Goal: Task Accomplishment & Management: Manage account settings

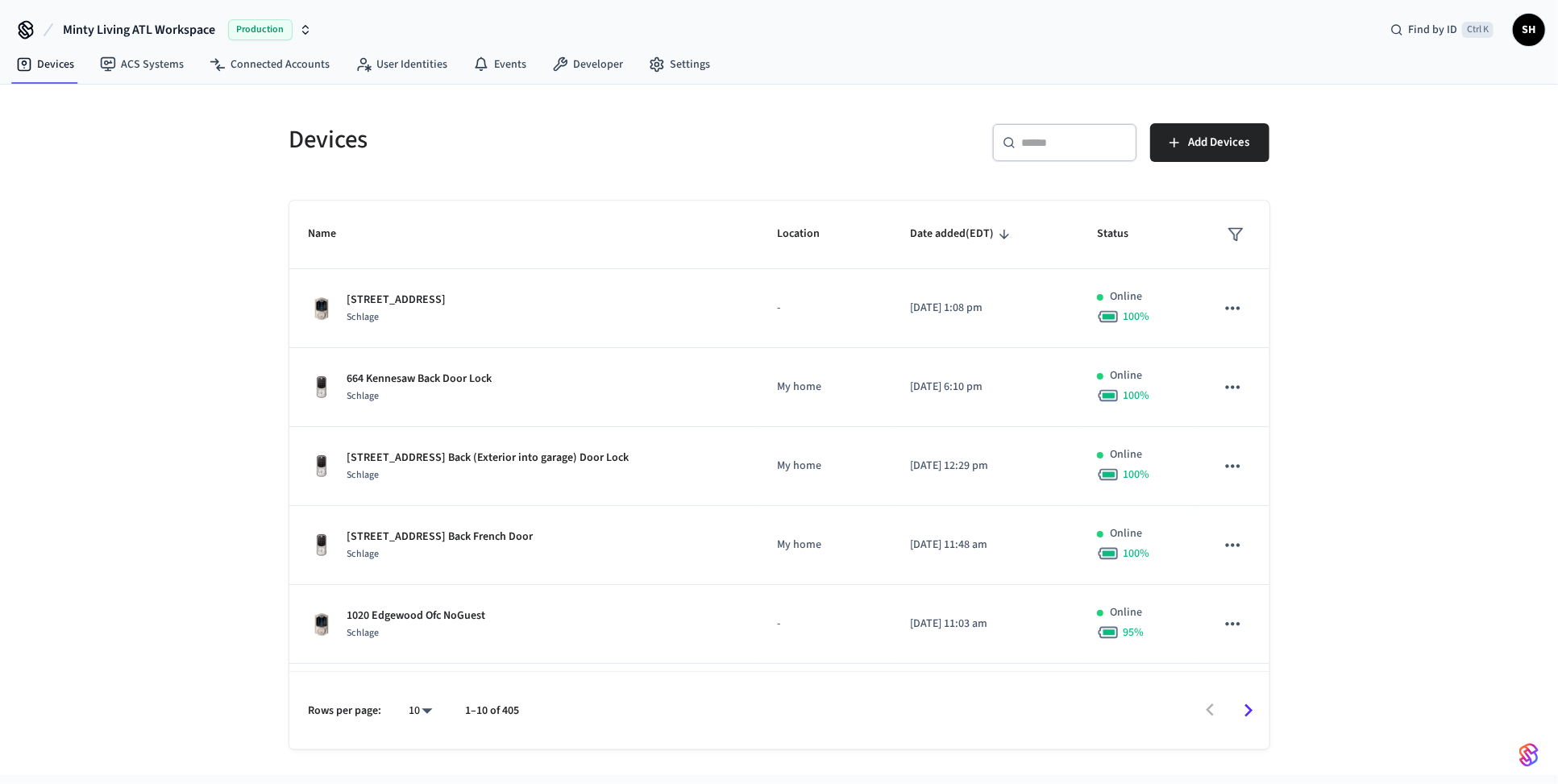
click at [1058, 145] on input "text" at bounding box center [1074, 142] width 105 height 16
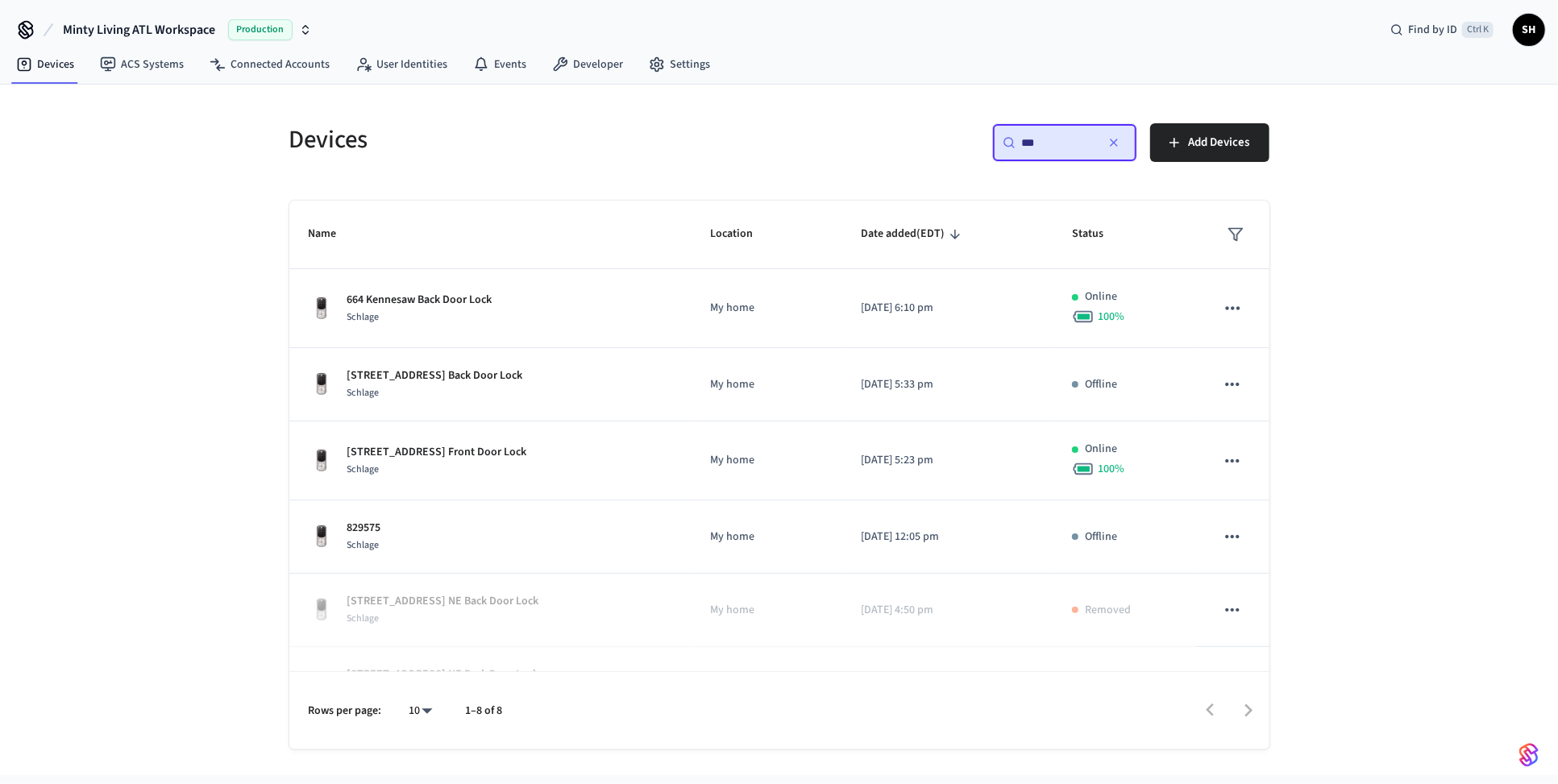
type input "***"
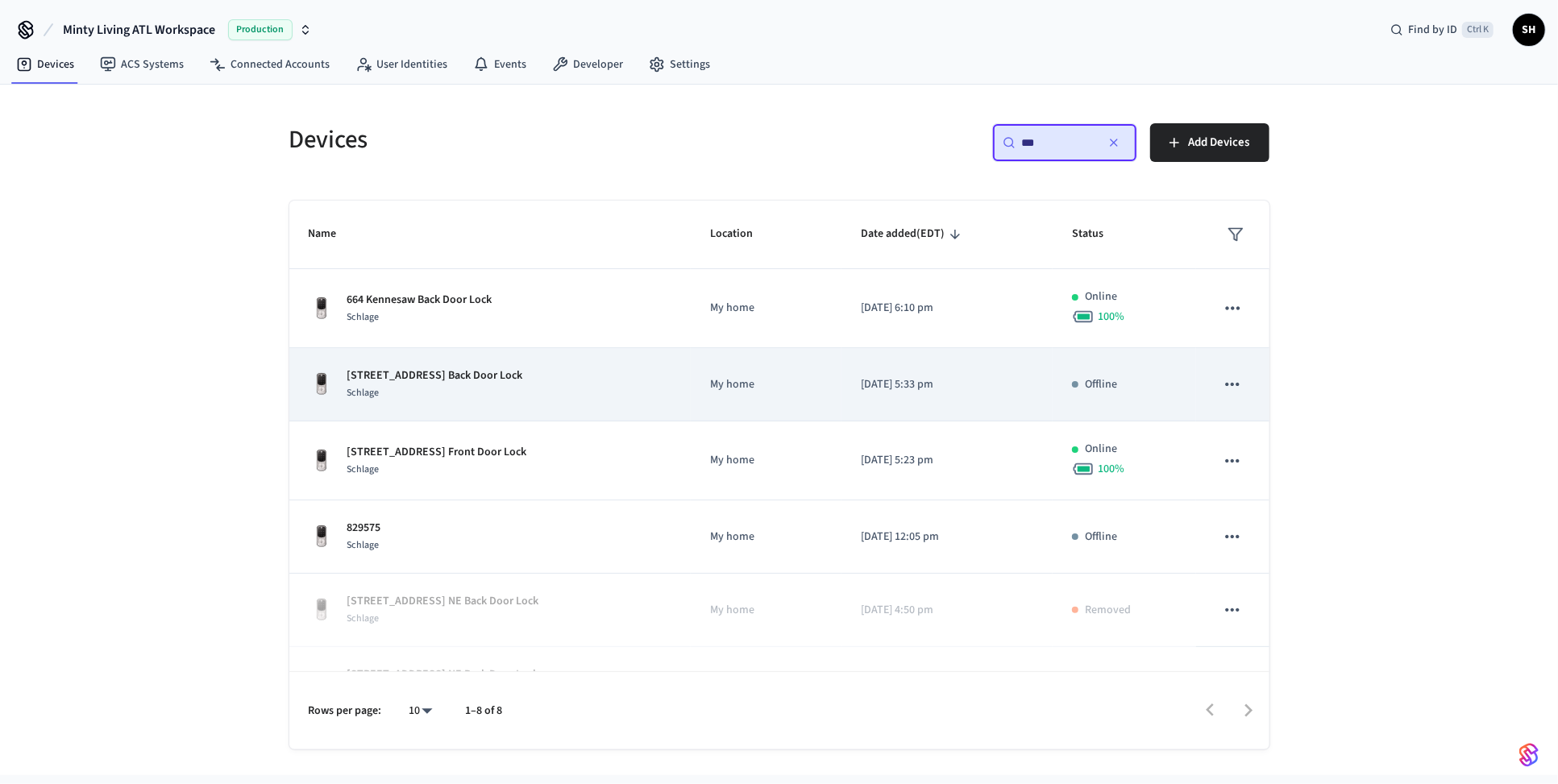
click at [1226, 383] on icon "sticky table" at bounding box center [1232, 384] width 14 height 3
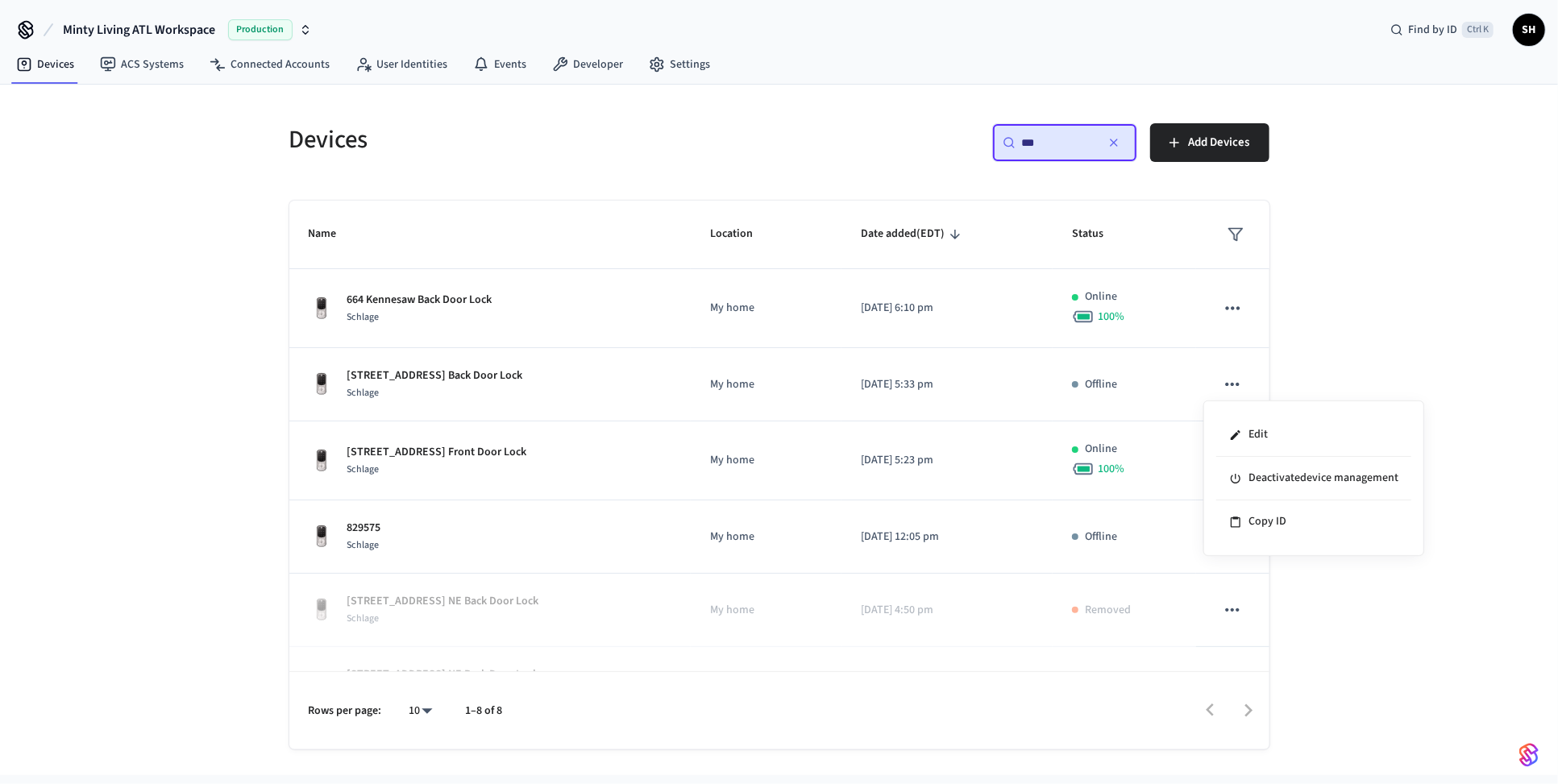
click at [1001, 386] on div at bounding box center [779, 392] width 1558 height 784
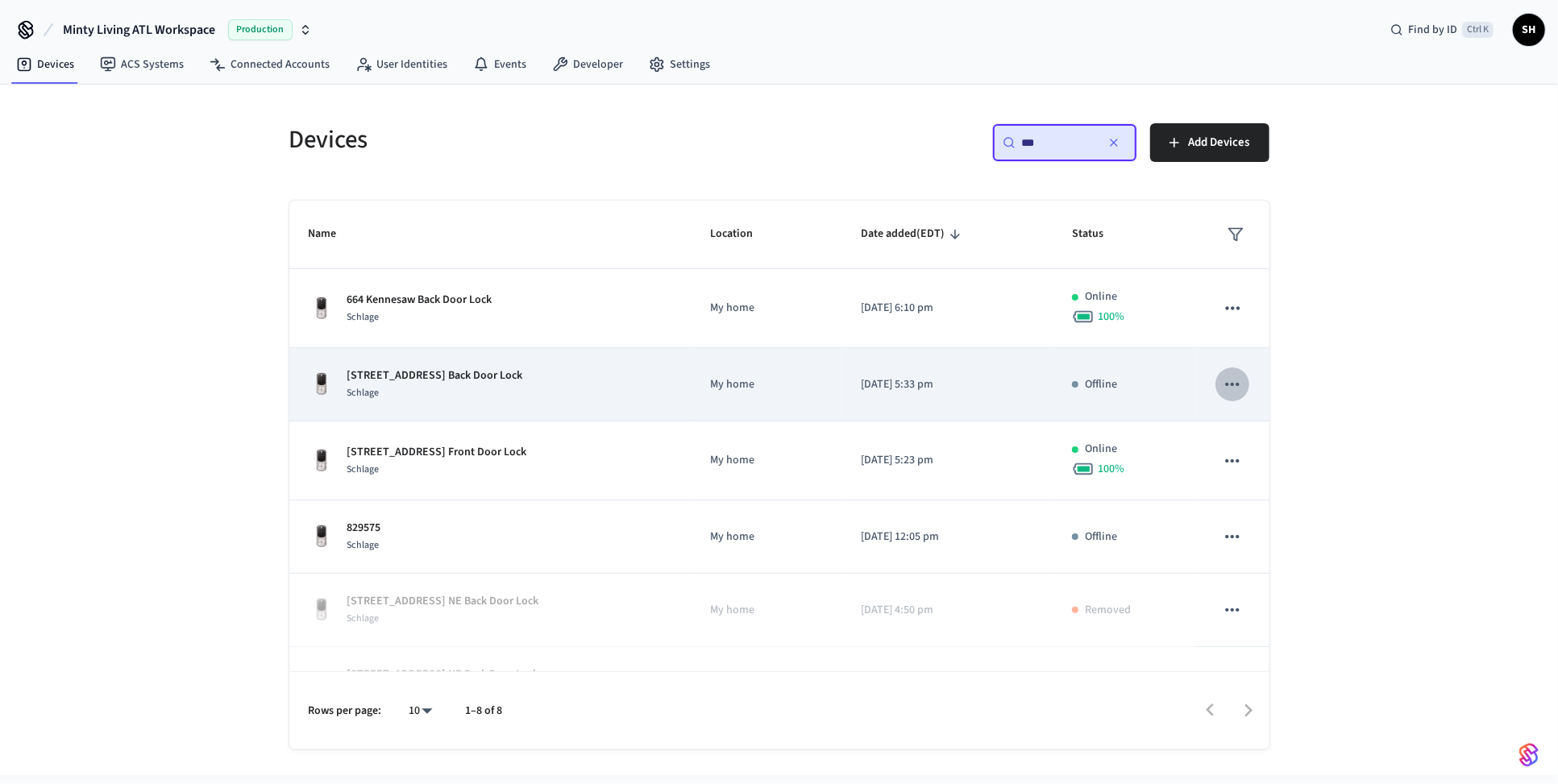
click at [1226, 386] on icon "sticky table" at bounding box center [1232, 384] width 21 height 21
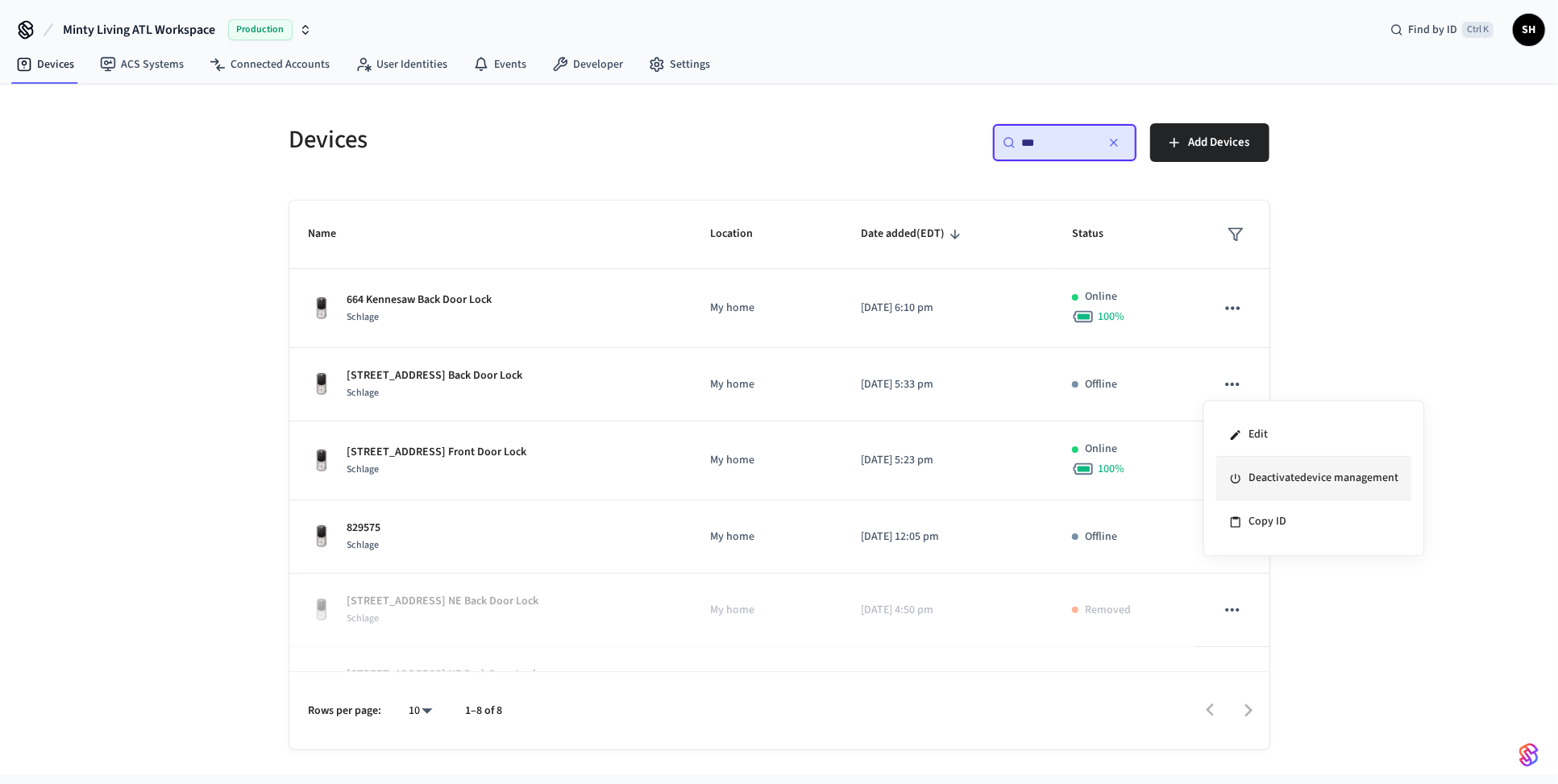
click at [1292, 476] on li "Deactivate device management" at bounding box center [1314, 479] width 195 height 44
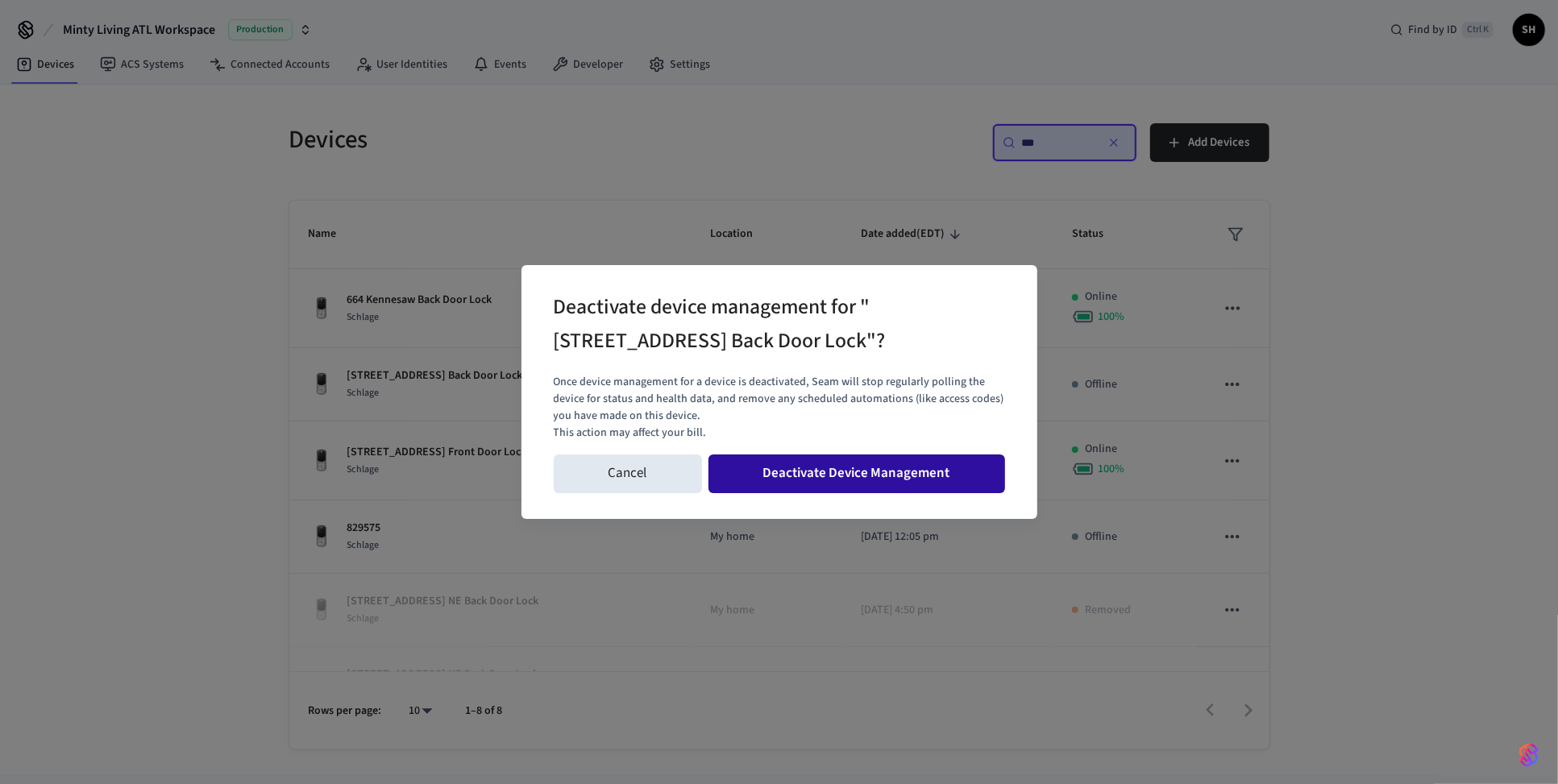
click at [889, 469] on button "Deactivate Device Management" at bounding box center [857, 474] width 297 height 39
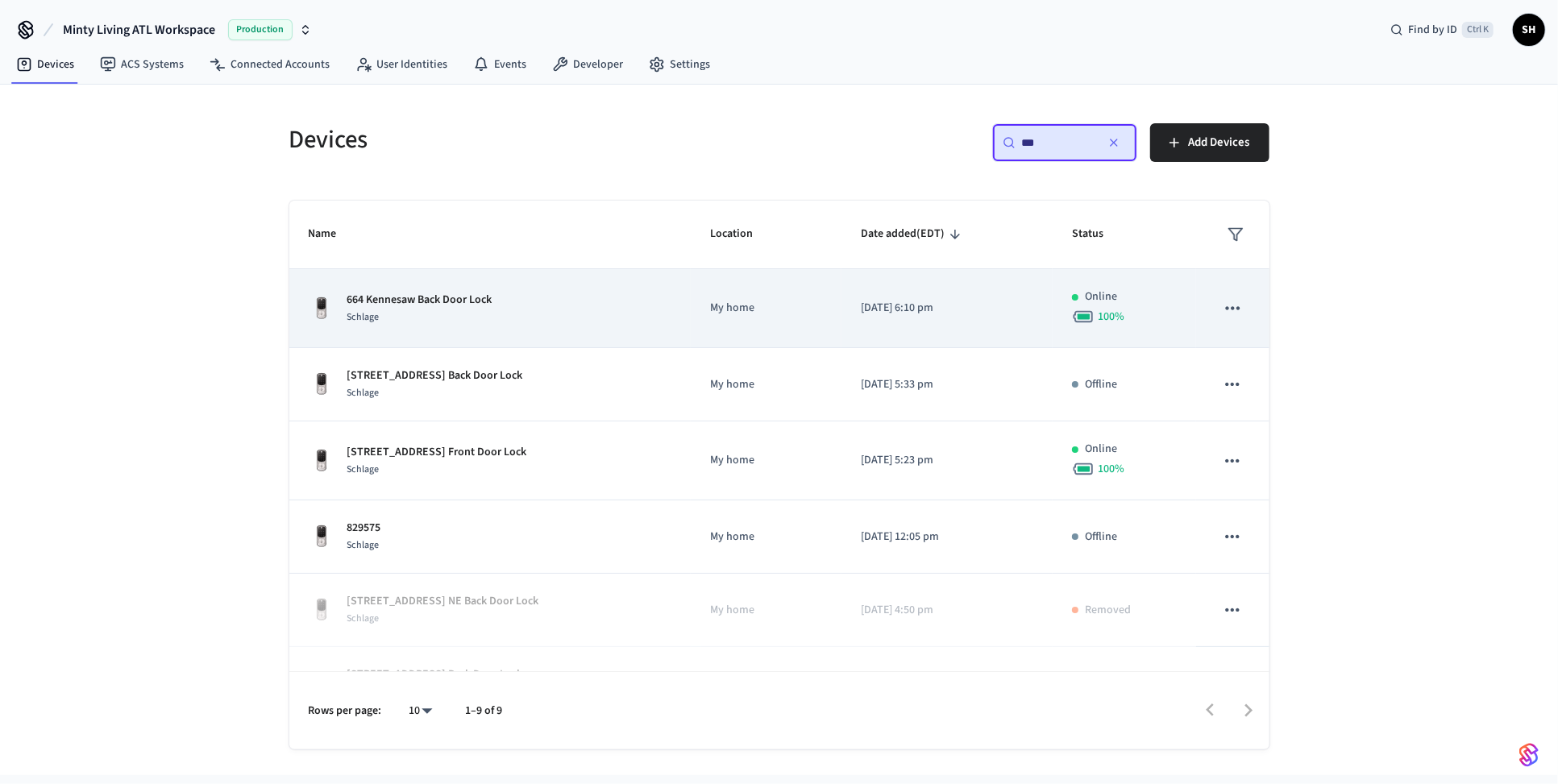
click at [571, 309] on div "664 Kennesaw Back Door Lock Schlage" at bounding box center [490, 308] width 364 height 34
click at [586, 309] on div "664 Kennesaw Back Door Lock Schlage" at bounding box center [490, 308] width 364 height 34
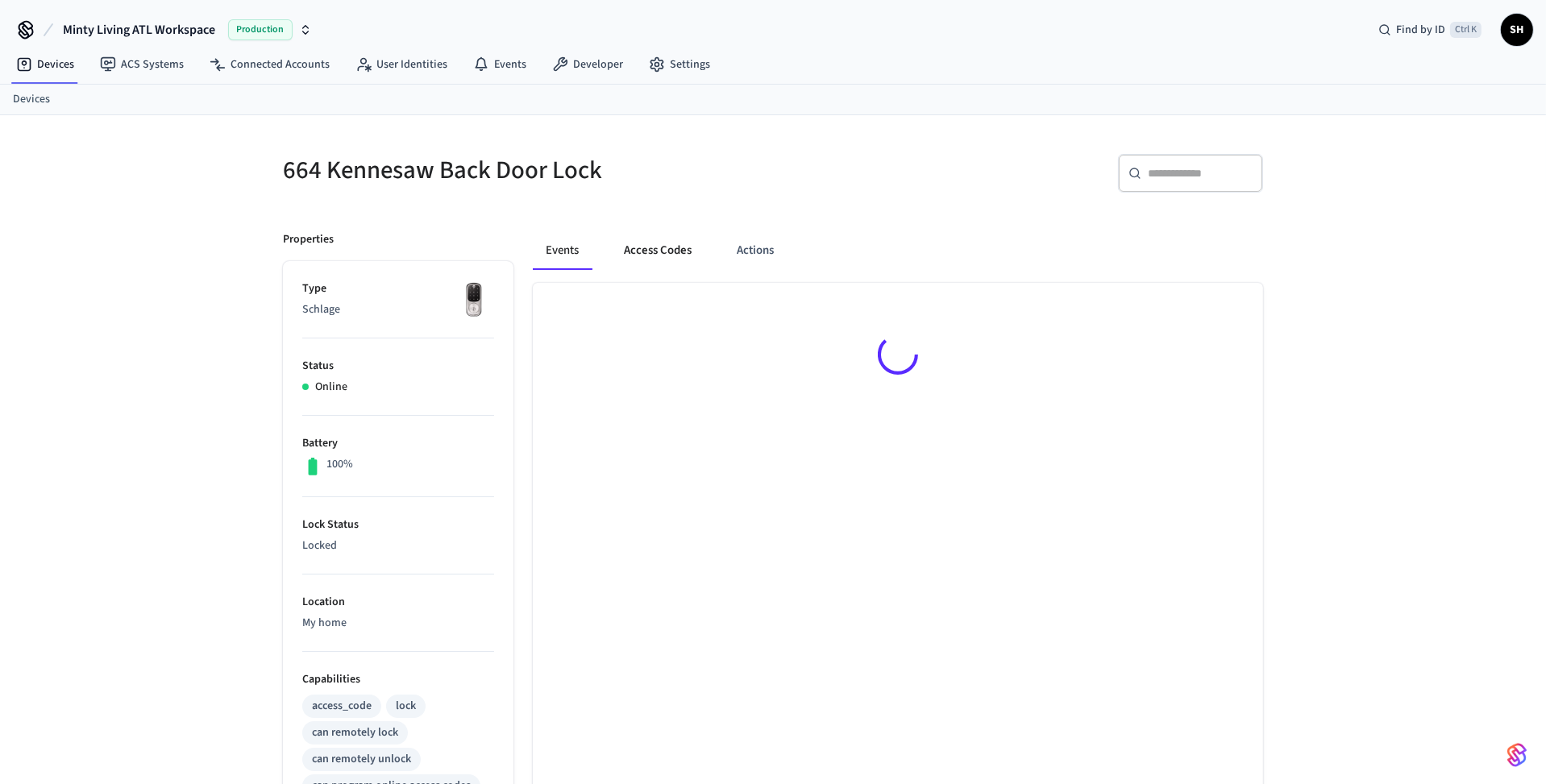
click at [649, 255] on button "Access Codes" at bounding box center [657, 250] width 94 height 39
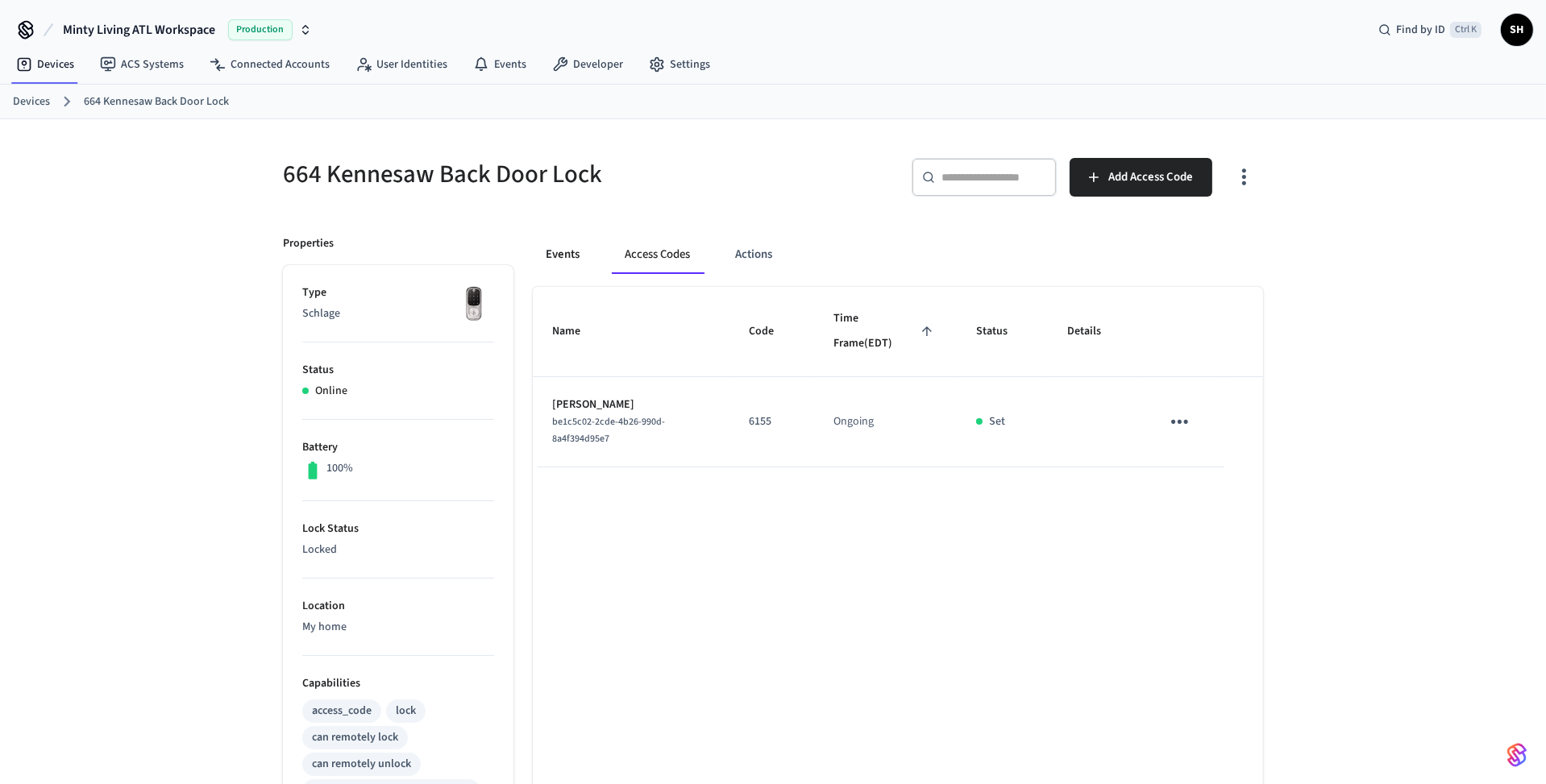
click at [566, 253] on button "Events" at bounding box center [562, 254] width 60 height 39
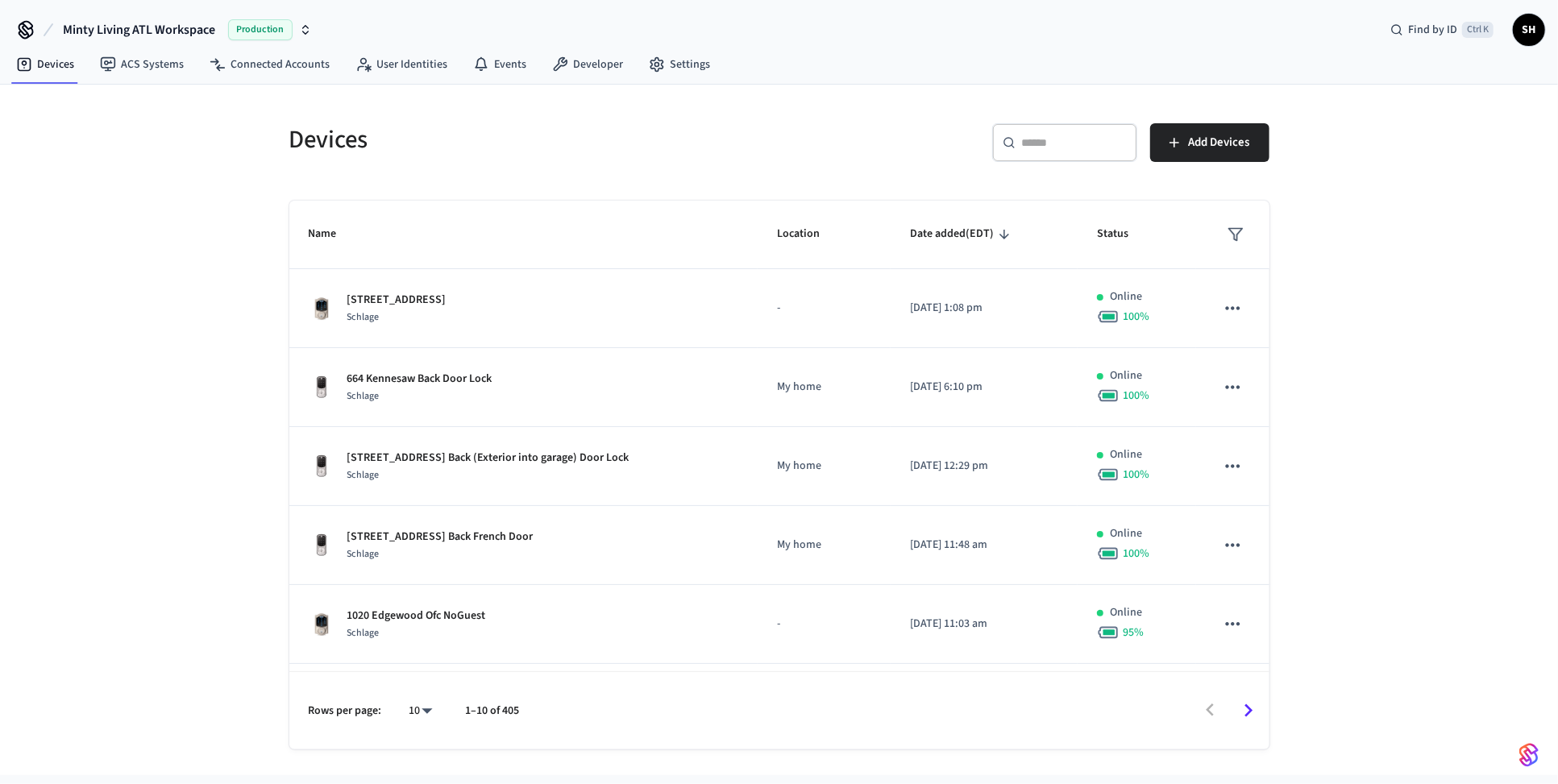
click at [1062, 136] on input "text" at bounding box center [1074, 142] width 105 height 16
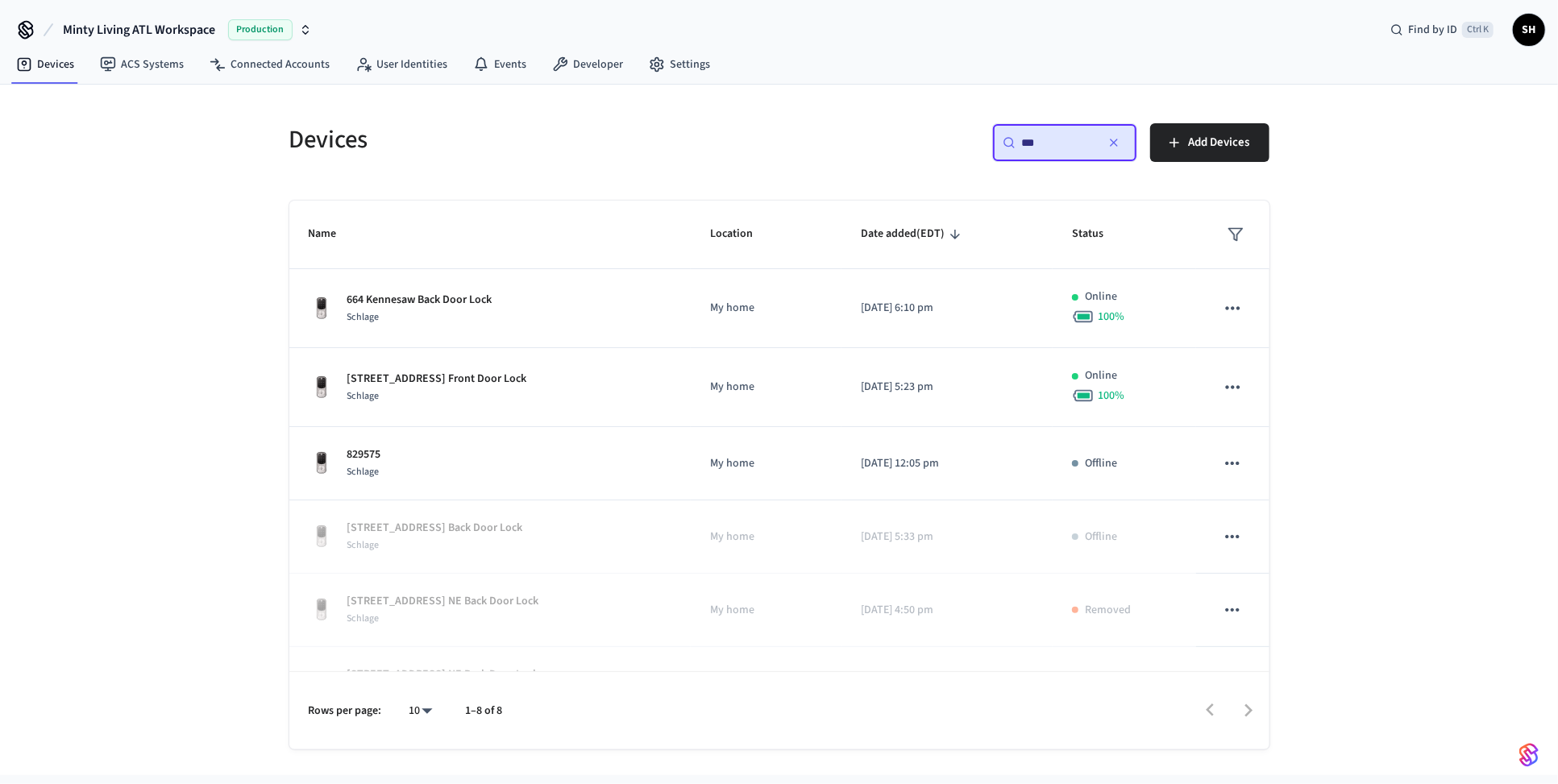
type input "***"
